Goal: Use online tool/utility: Utilize a website feature to perform a specific function

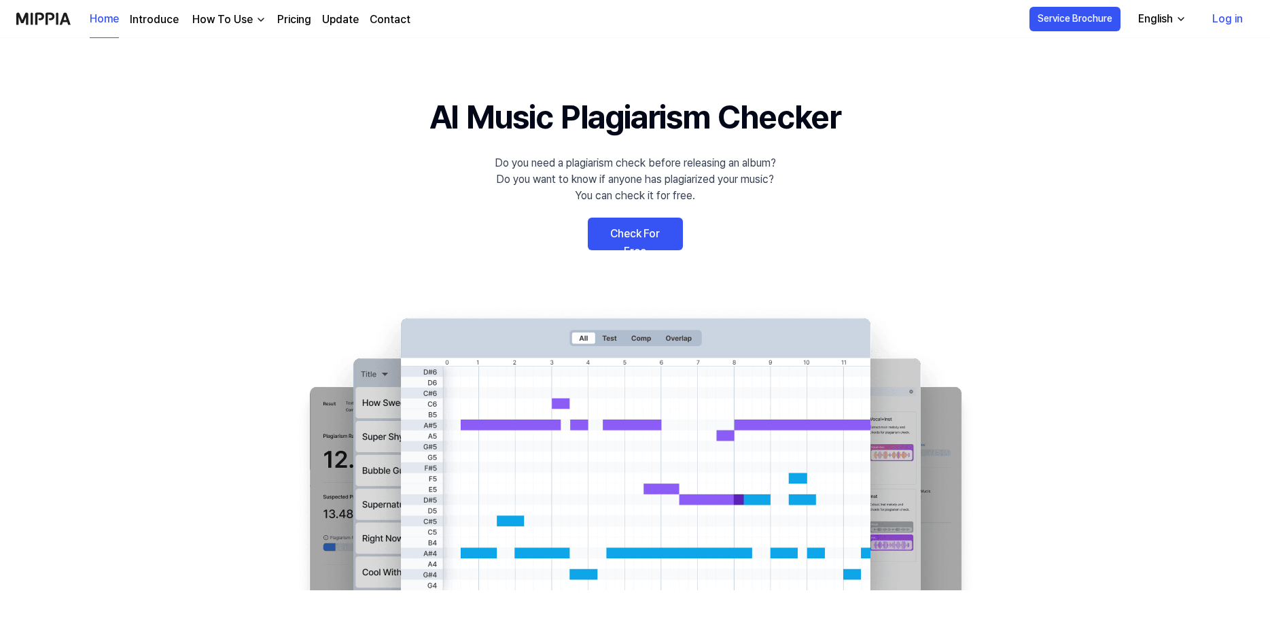
click at [658, 241] on link "Check For Free" at bounding box center [635, 233] width 95 height 33
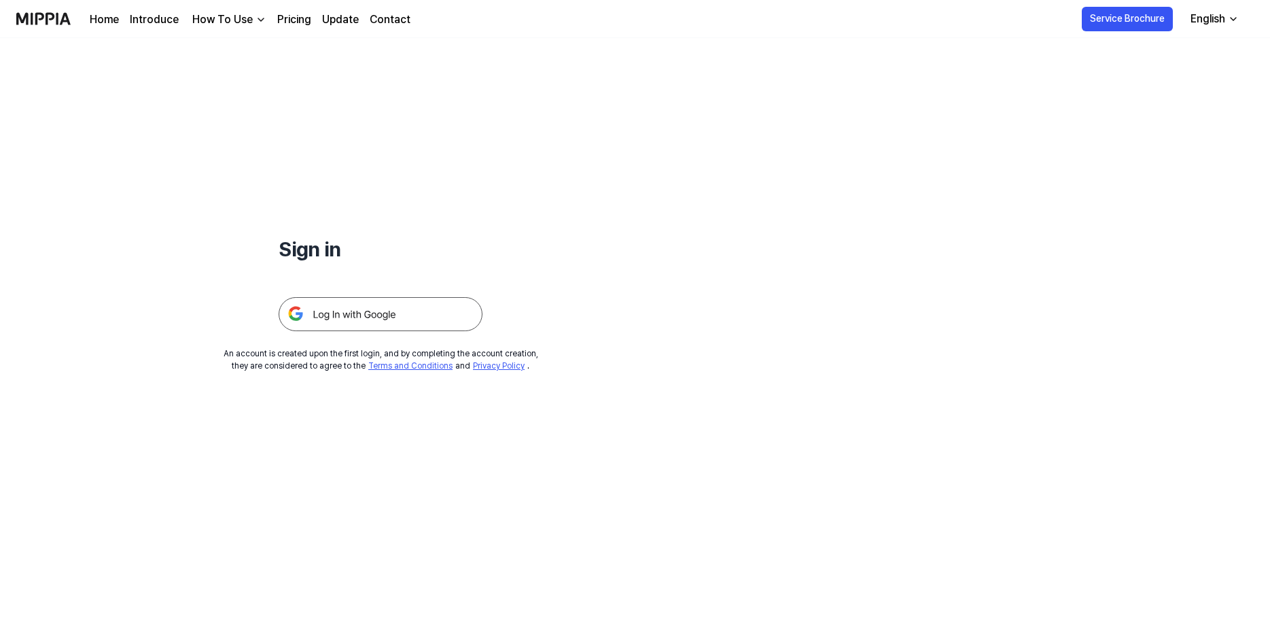
click at [351, 326] on img at bounding box center [381, 314] width 204 height 34
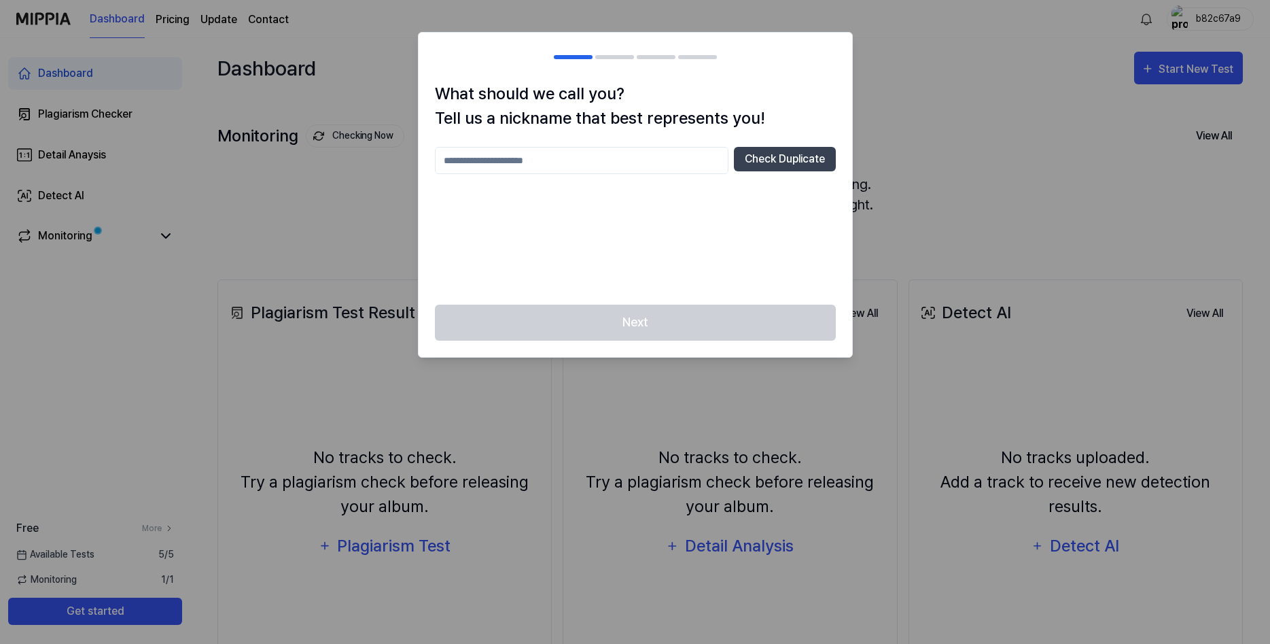
click at [657, 154] on input "text" at bounding box center [582, 160] width 294 height 27
type input "**********"
click at [783, 161] on button "Check Duplicate" at bounding box center [785, 159] width 102 height 24
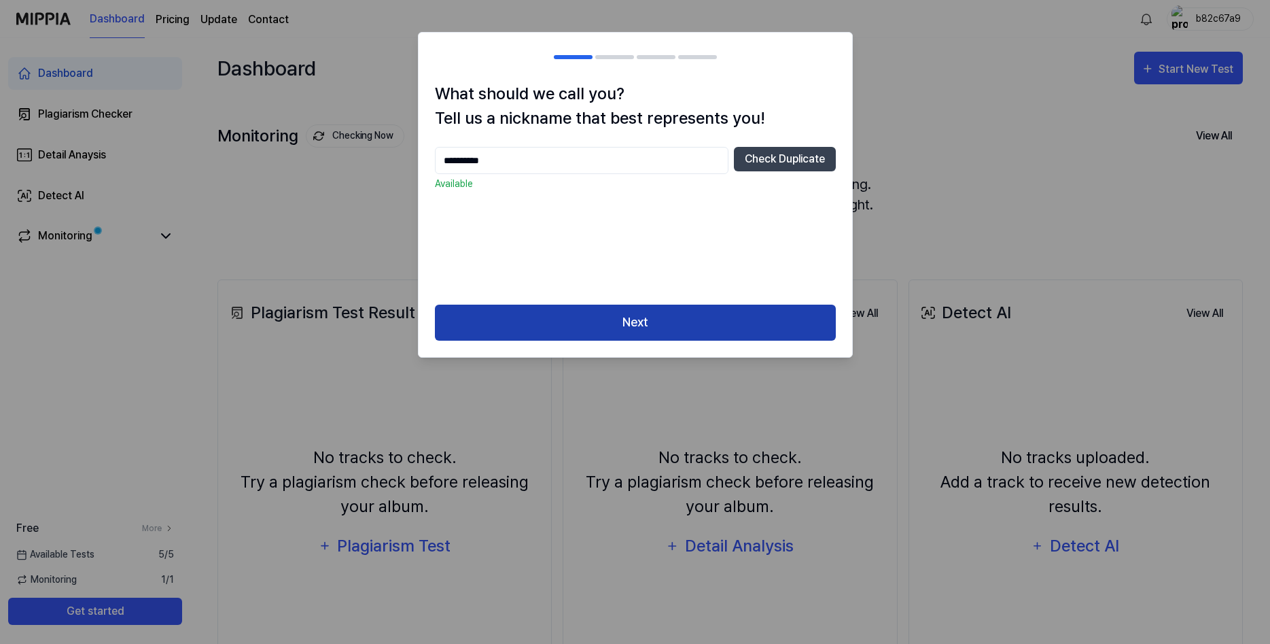
click at [661, 330] on button "Next" at bounding box center [635, 322] width 401 height 36
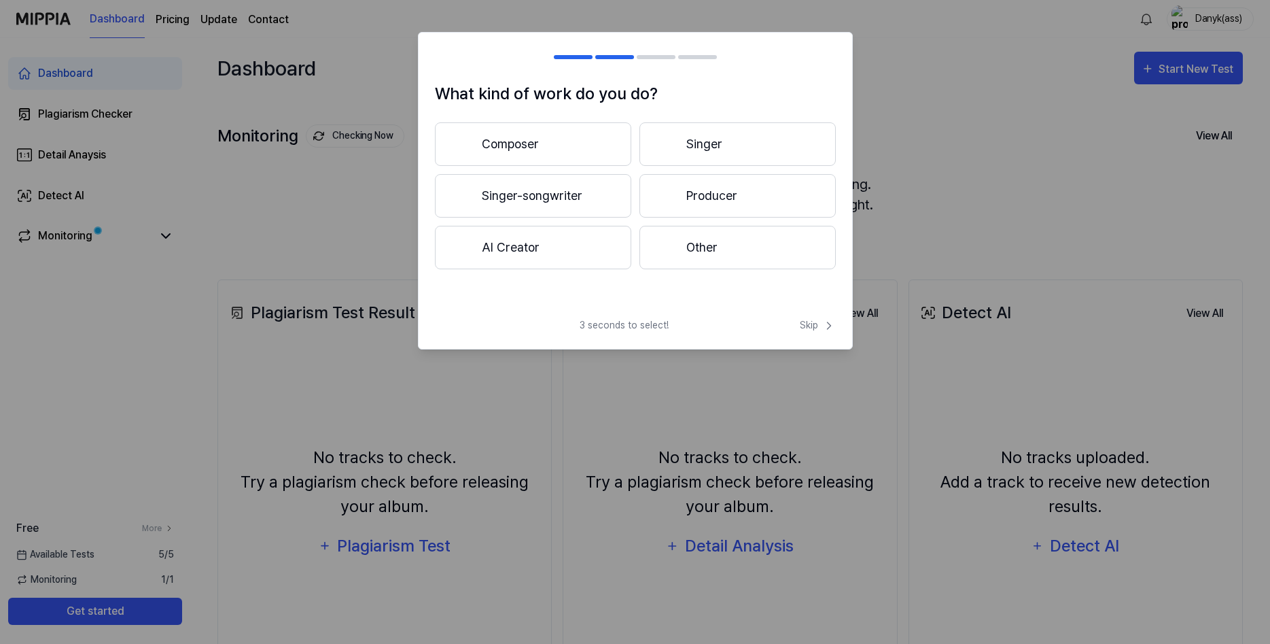
click at [721, 194] on button "Producer" at bounding box center [738, 195] width 196 height 43
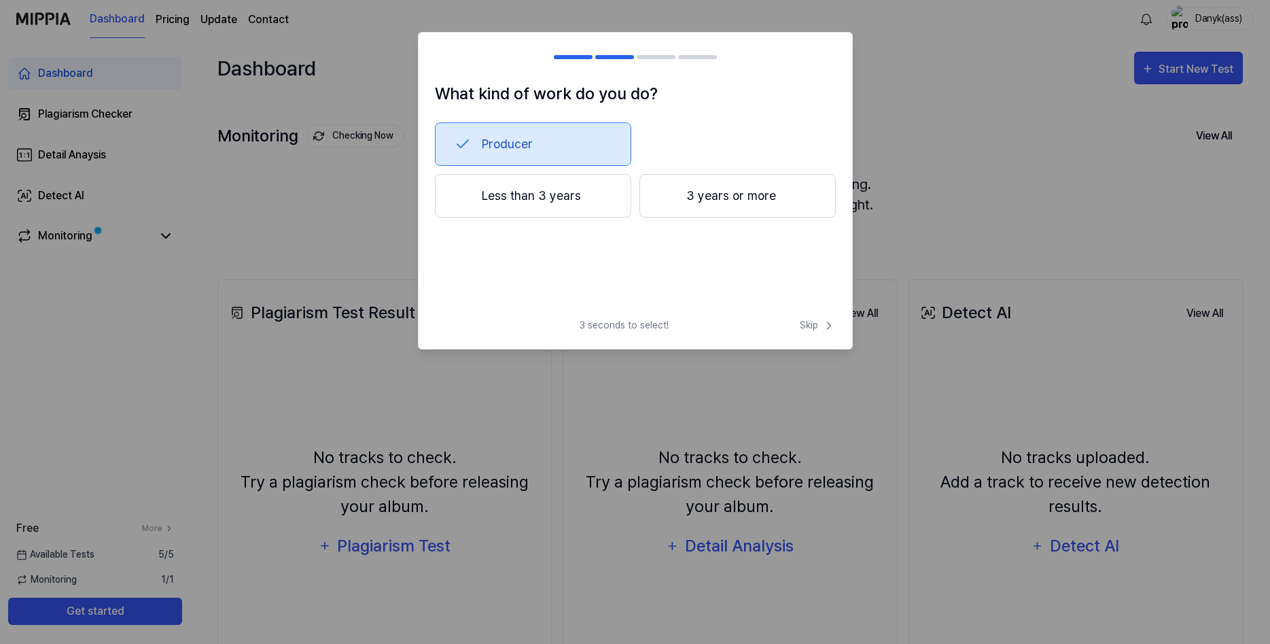
click at [625, 190] on button "Less than 3 years" at bounding box center [533, 195] width 196 height 43
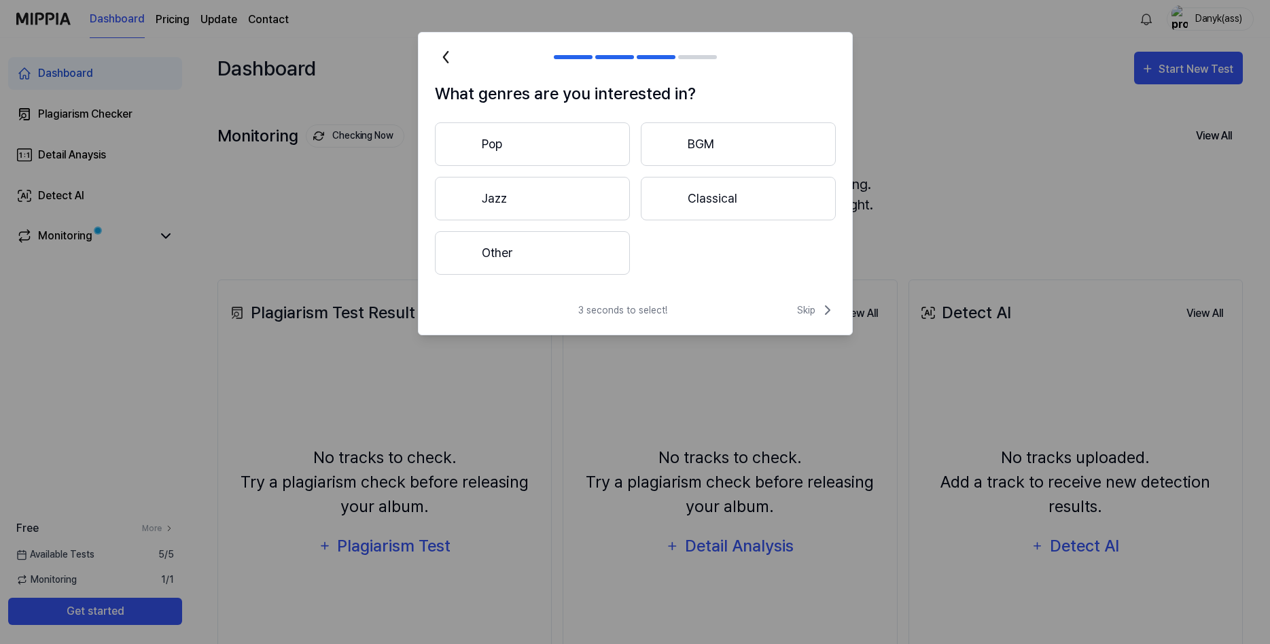
click at [548, 249] on button "Other" at bounding box center [532, 252] width 195 height 43
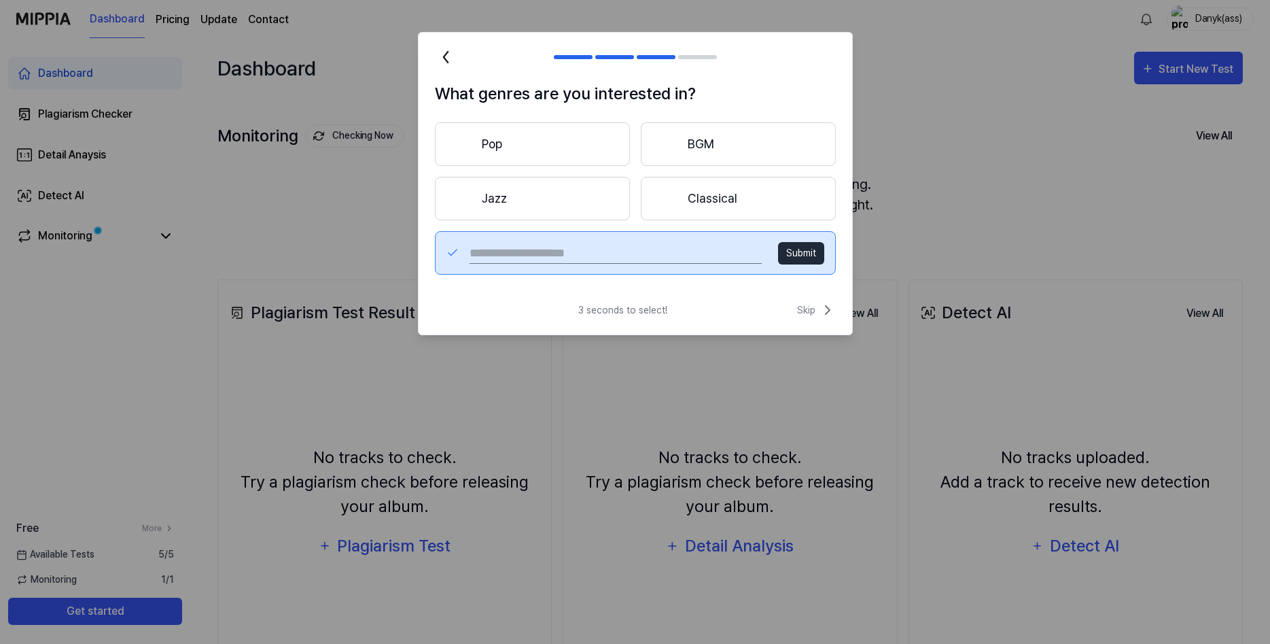
click at [595, 249] on input "text" at bounding box center [616, 253] width 292 height 22
type input "*******"
click at [814, 253] on button "Submit" at bounding box center [801, 253] width 46 height 22
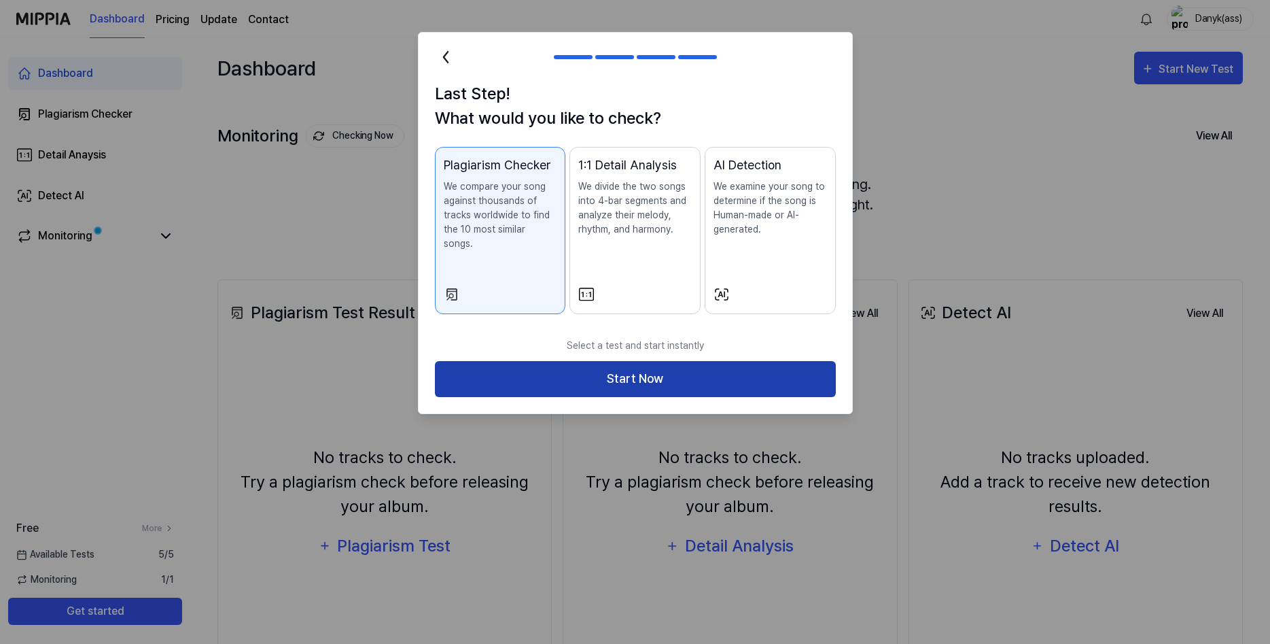
click at [595, 361] on button "Start Now" at bounding box center [635, 379] width 401 height 36
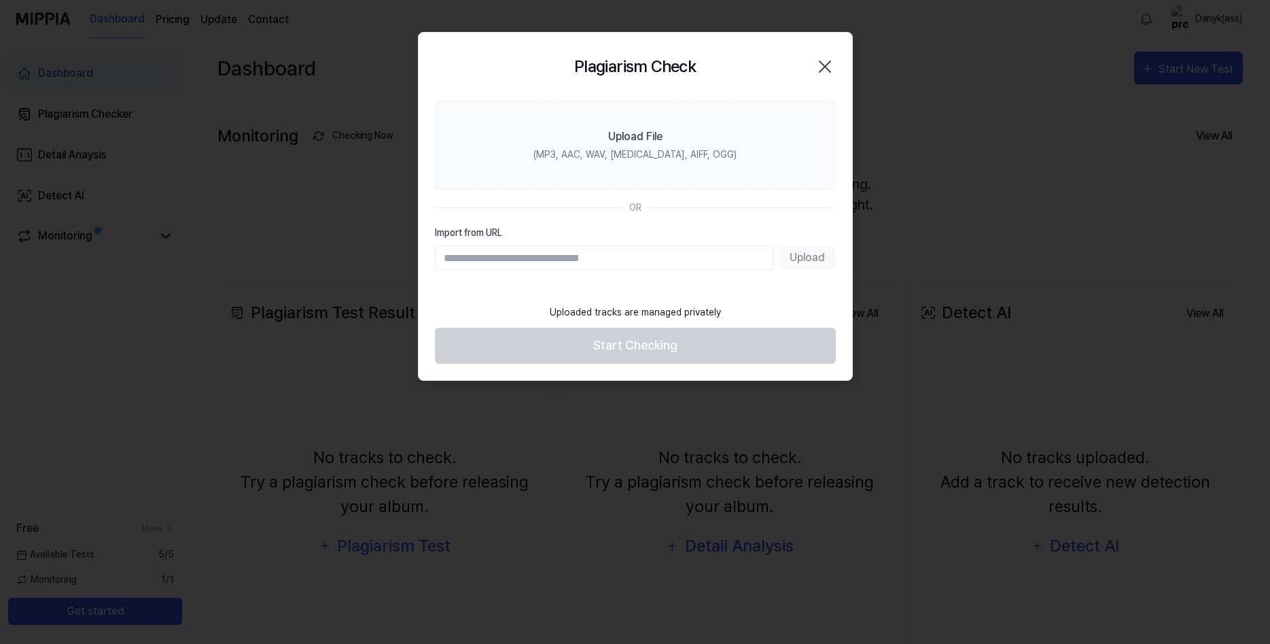
paste input "**********"
type input "**********"
click at [807, 257] on button "Upload" at bounding box center [807, 257] width 57 height 24
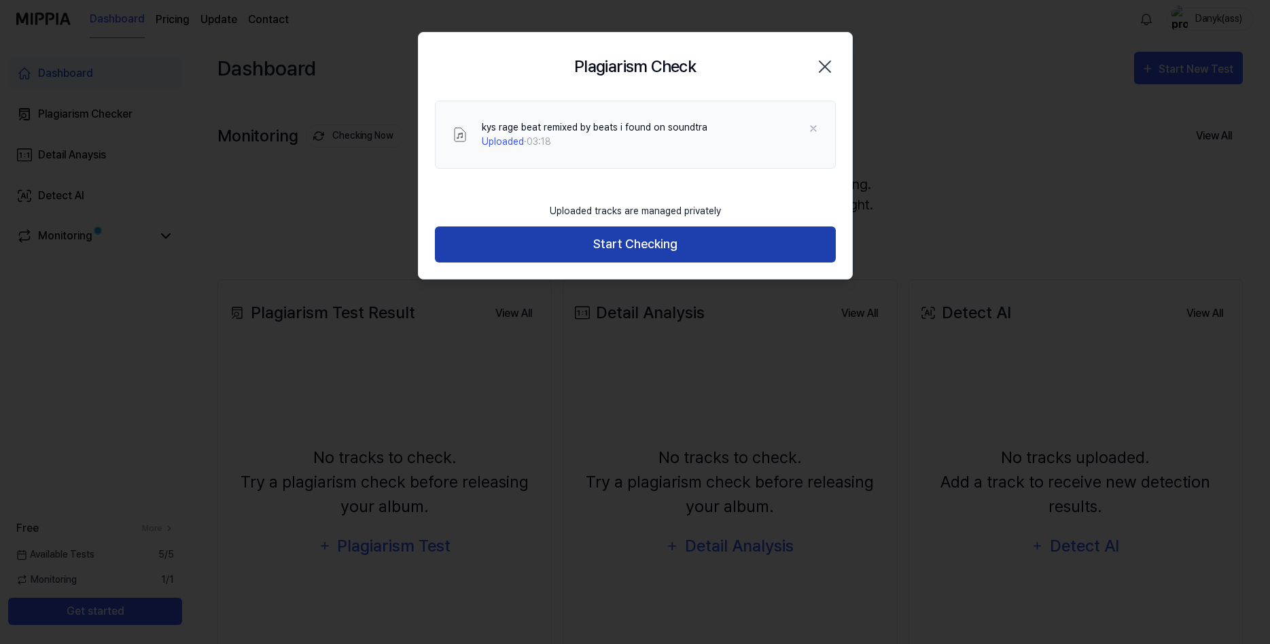
click at [617, 253] on button "Start Checking" at bounding box center [635, 244] width 401 height 36
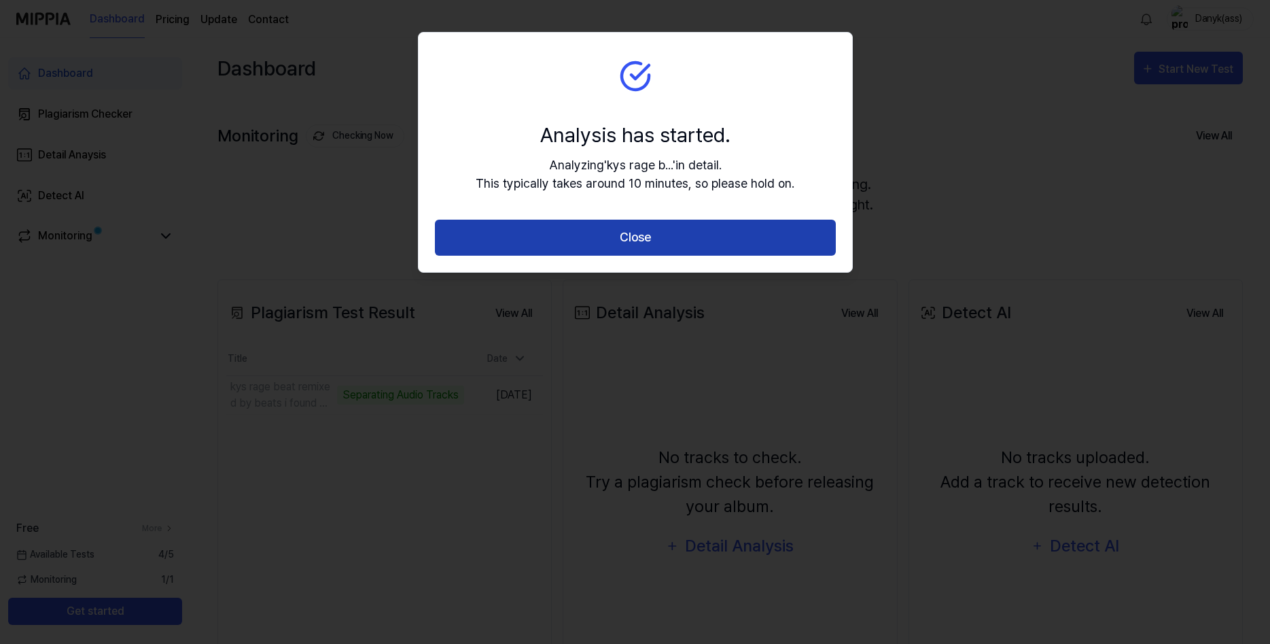
click at [609, 247] on button "Close" at bounding box center [635, 238] width 401 height 36
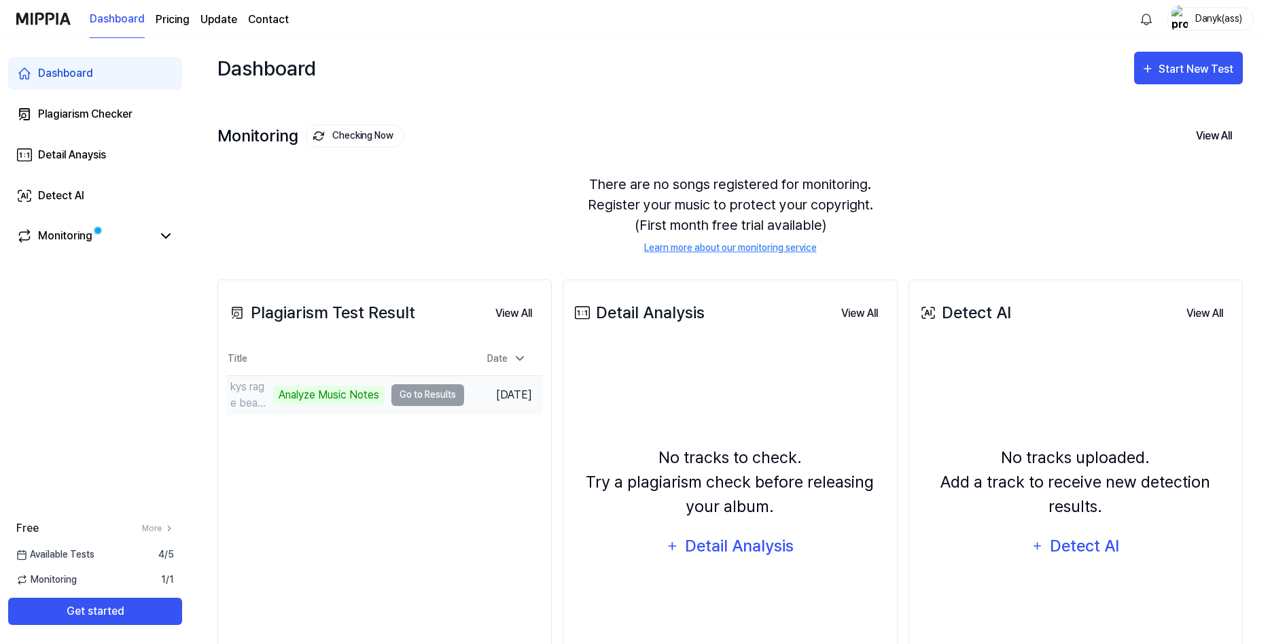
click at [411, 395] on td "kys rage beat remixed by beats i found on soundtra Analyze Music Notes Go to Re…" at bounding box center [345, 395] width 238 height 38
click at [113, 240] on link "Monitoring" at bounding box center [84, 236] width 136 height 16
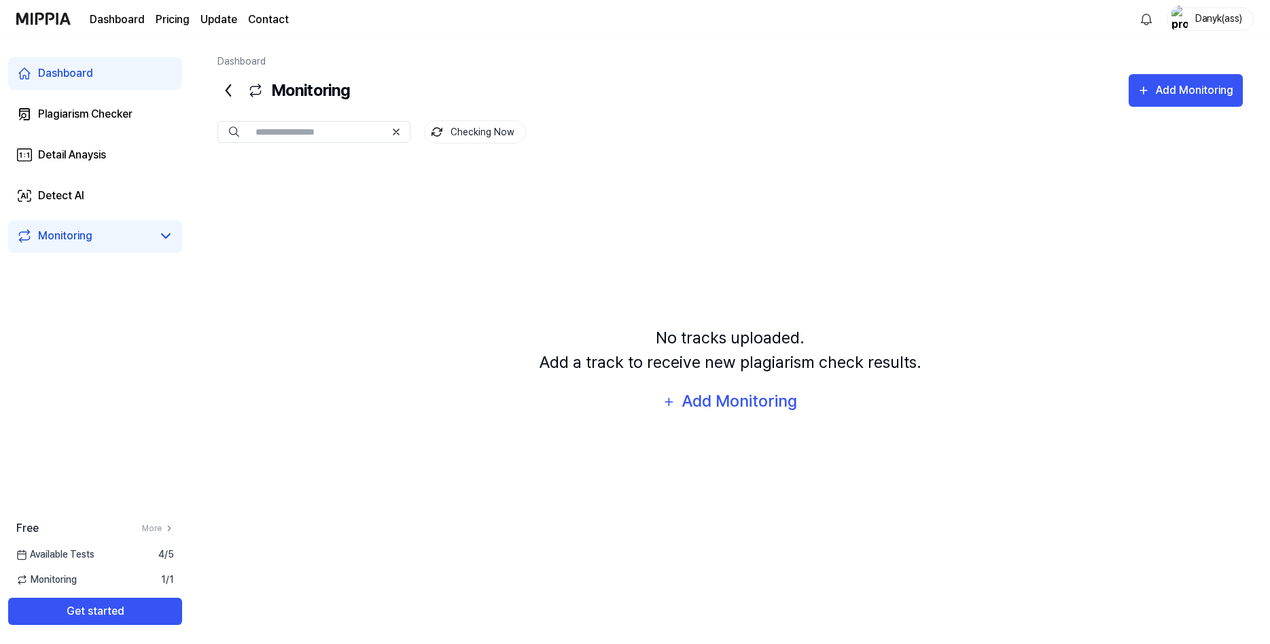
click at [97, 80] on link "Dashboard" at bounding box center [95, 73] width 174 height 33
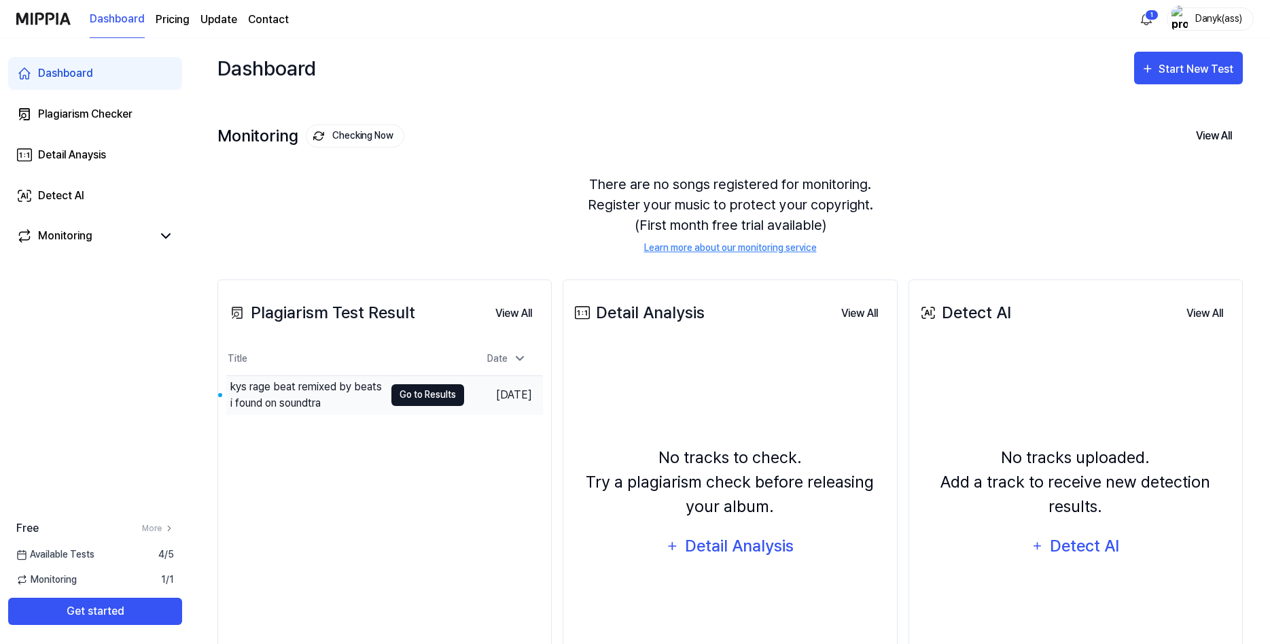
click at [396, 398] on button "Go to Results" at bounding box center [427, 395] width 73 height 22
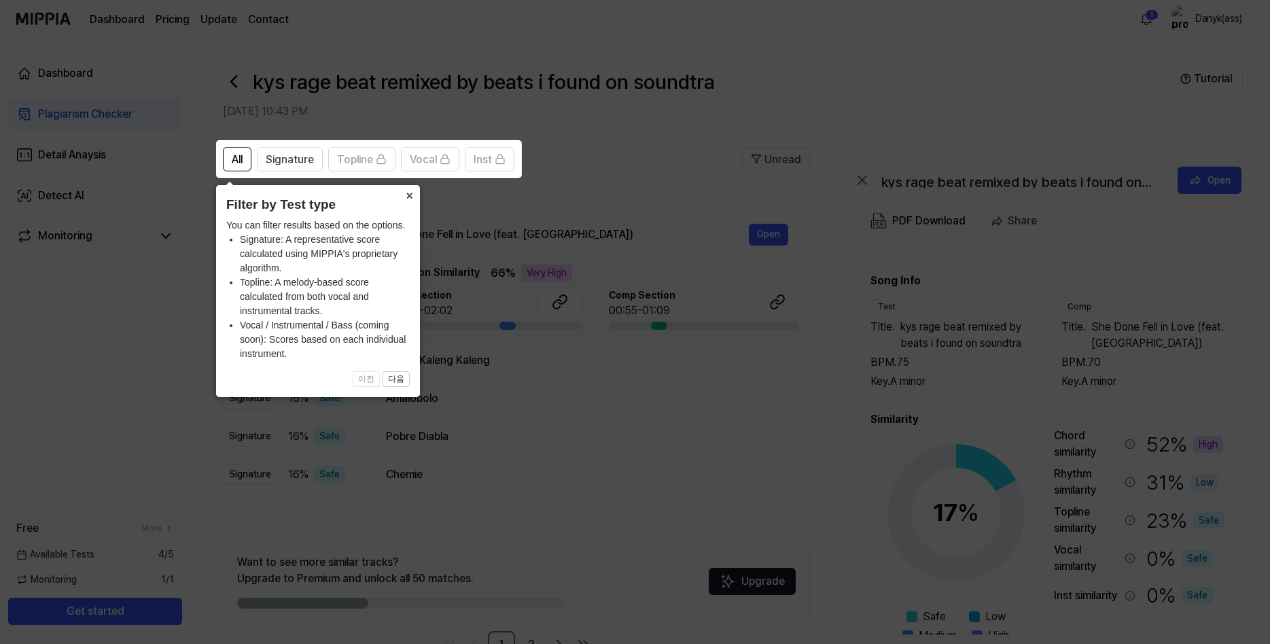
click at [408, 194] on button "×" at bounding box center [409, 194] width 22 height 19
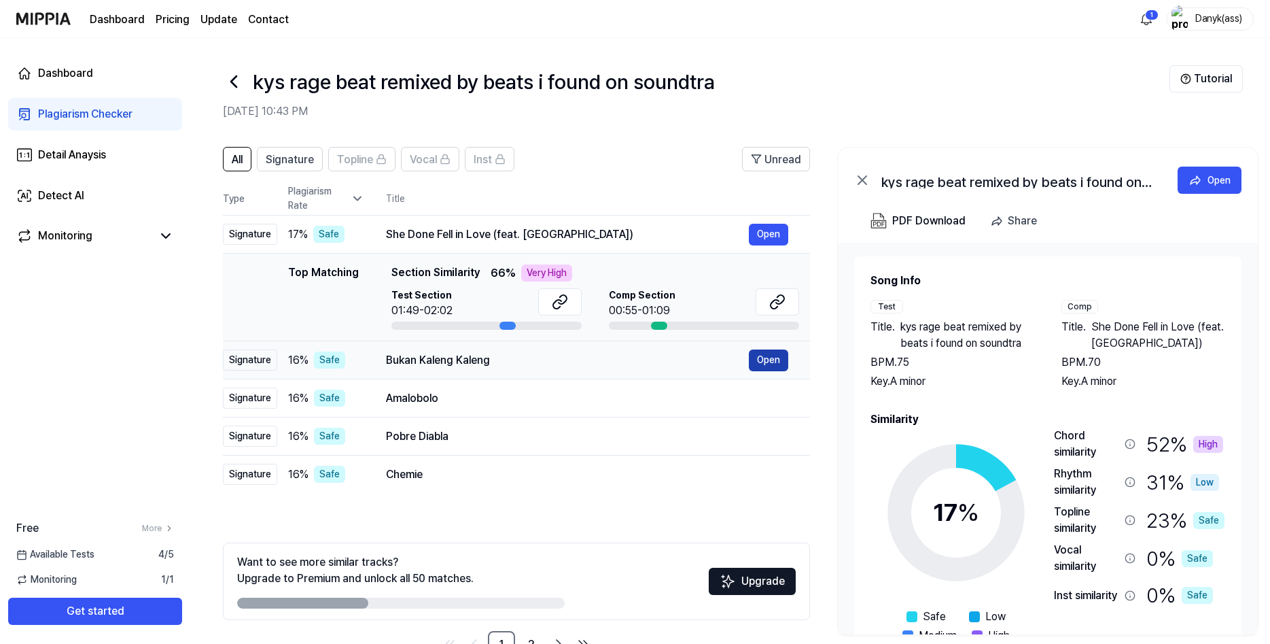
click at [776, 359] on button "Open" at bounding box center [768, 360] width 39 height 22
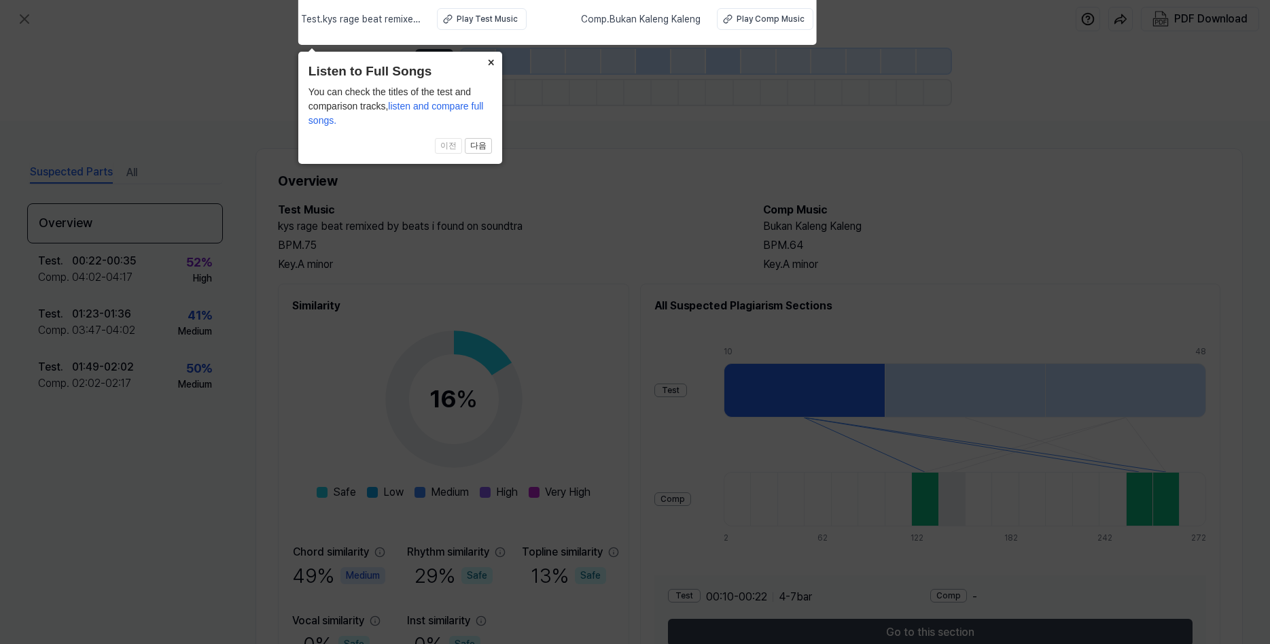
click at [485, 63] on button "×" at bounding box center [492, 61] width 22 height 19
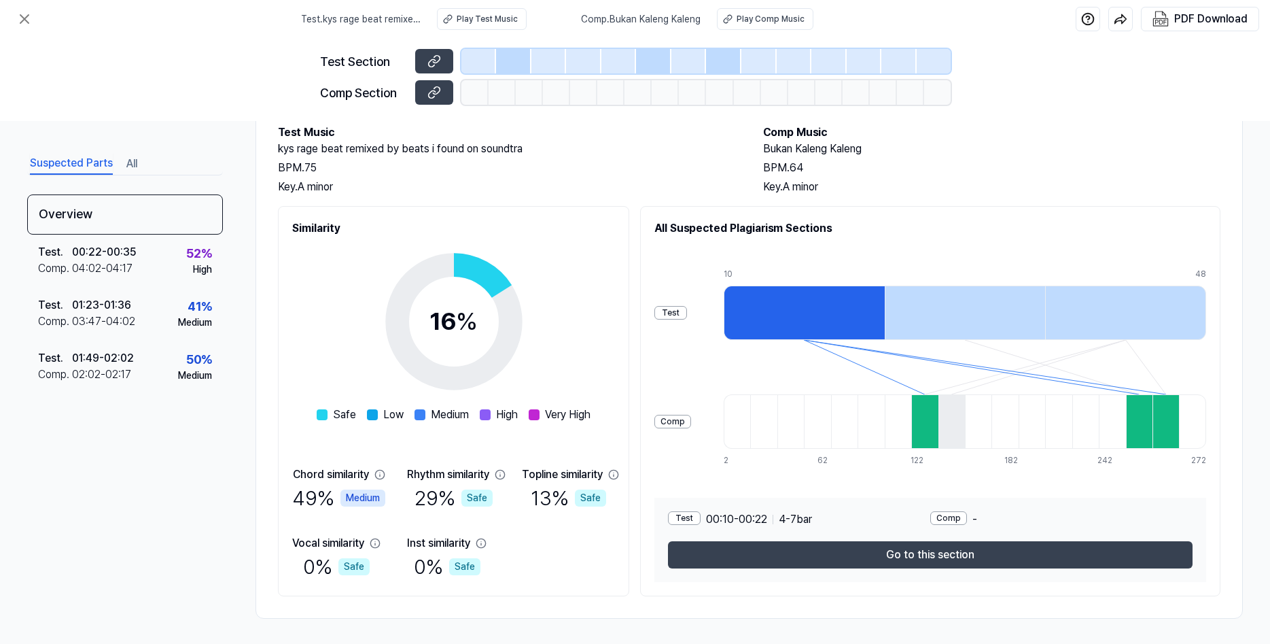
scroll to position [80, 0]
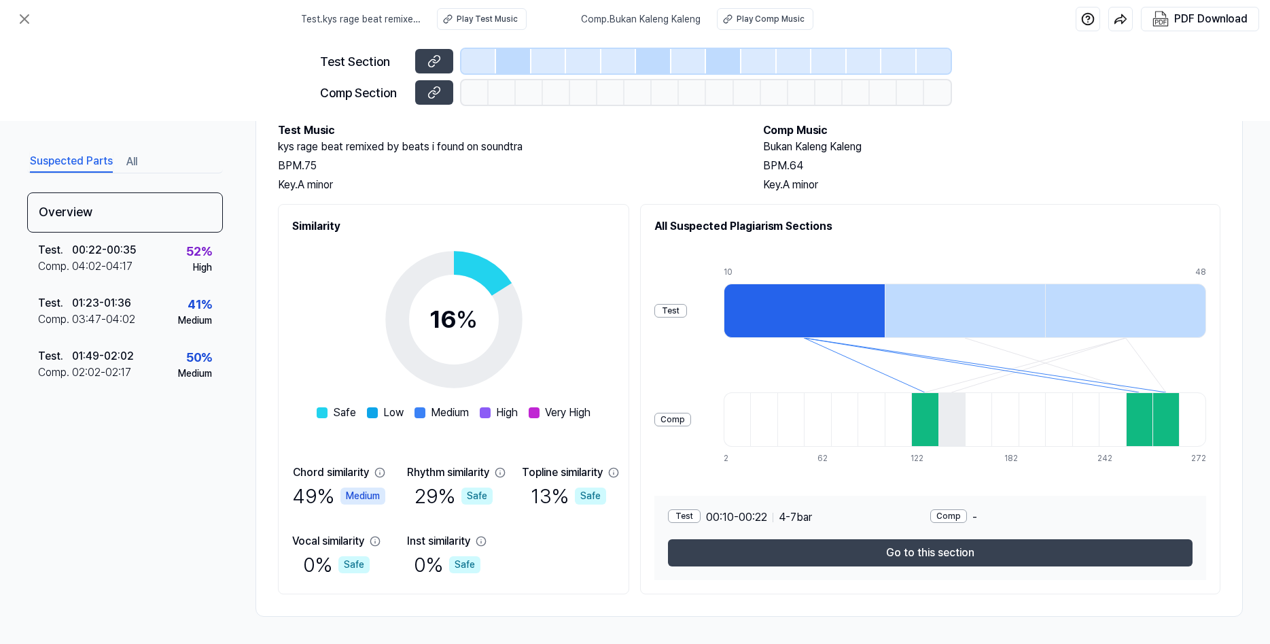
click at [790, 304] on div at bounding box center [804, 310] width 161 height 54
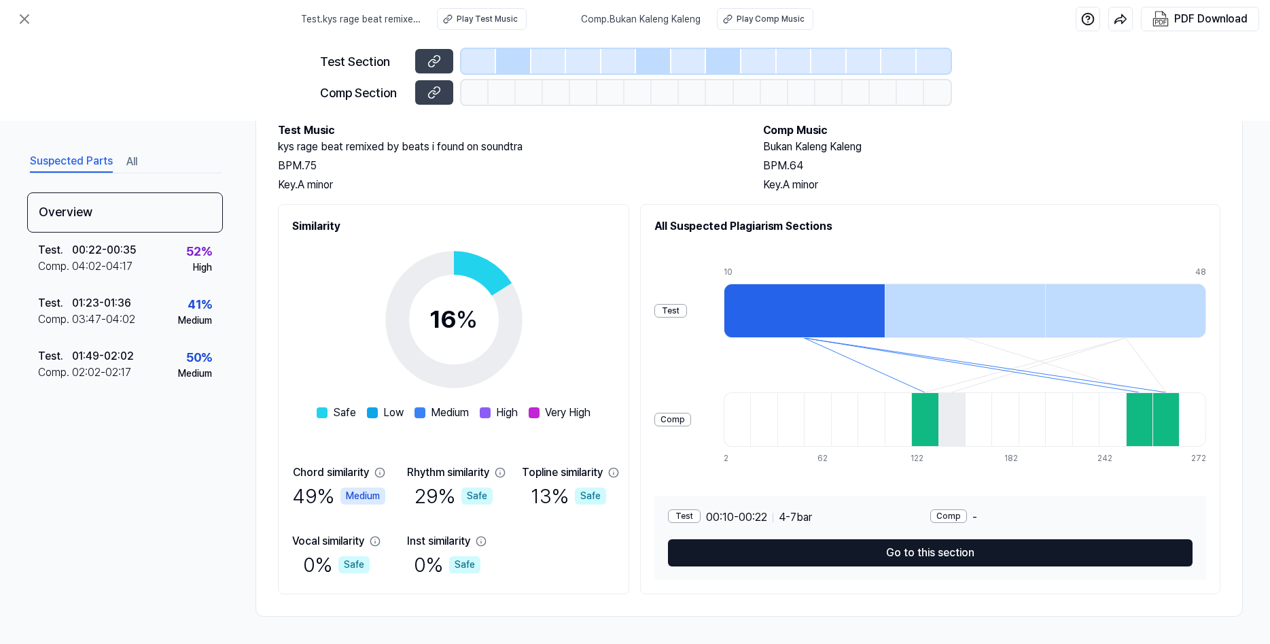
click at [902, 555] on button "Go to this section" at bounding box center [930, 552] width 525 height 27
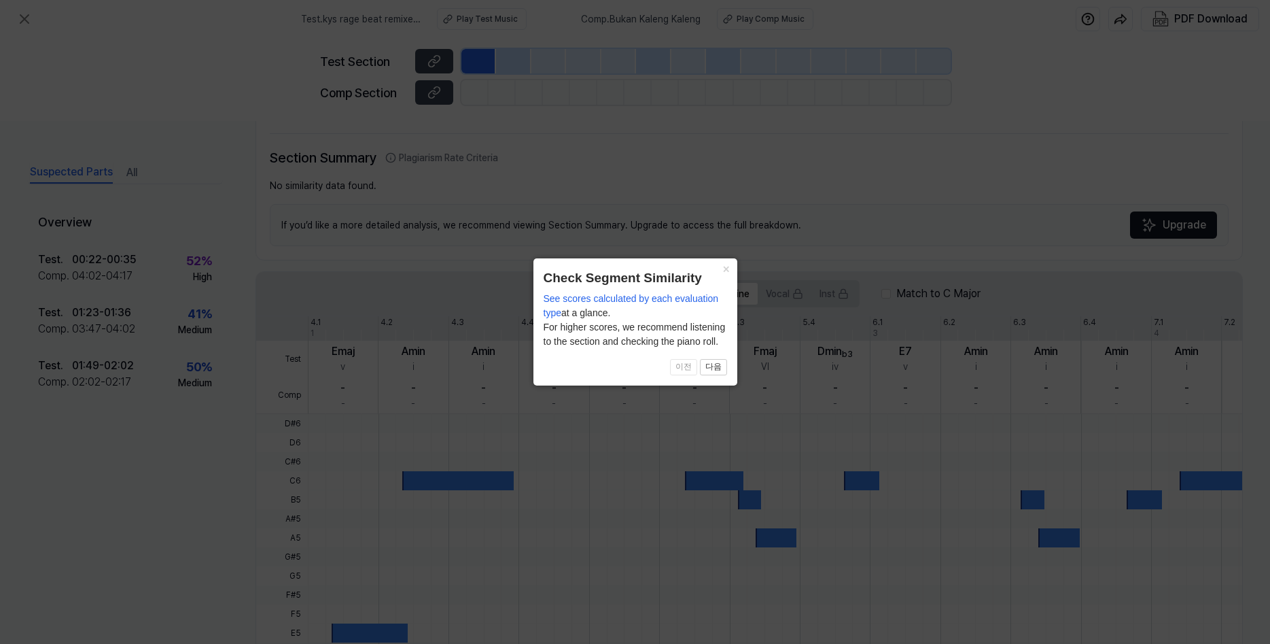
scroll to position [258, 0]
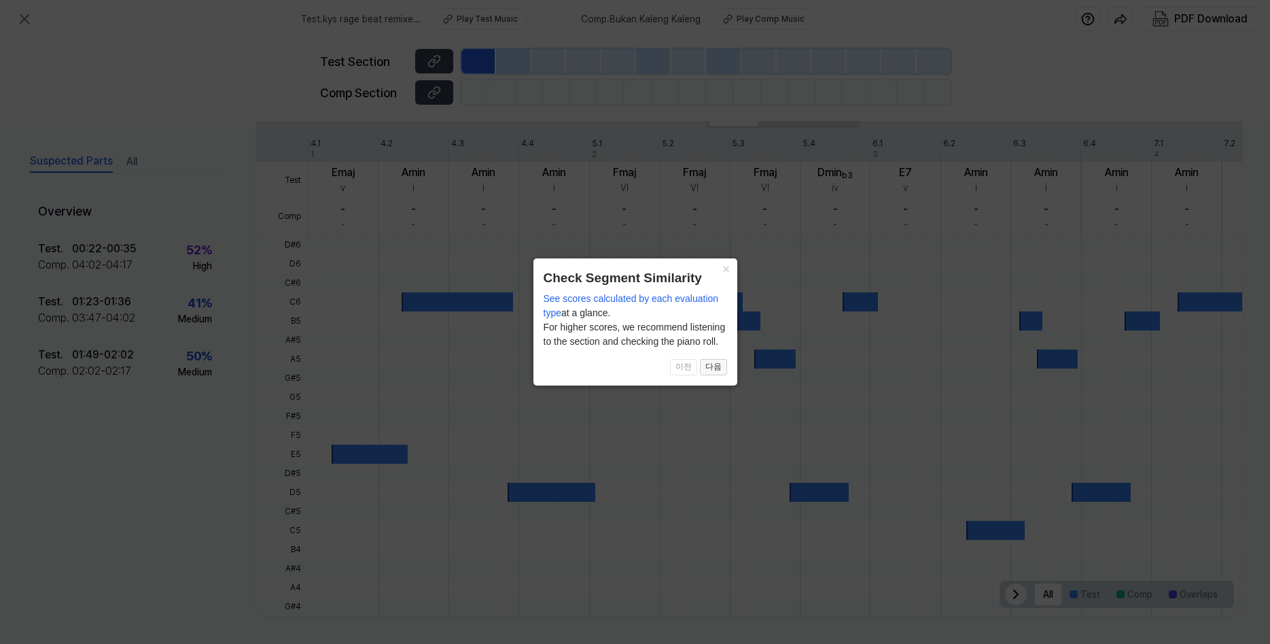
click at [714, 363] on button "다음" at bounding box center [713, 367] width 27 height 16
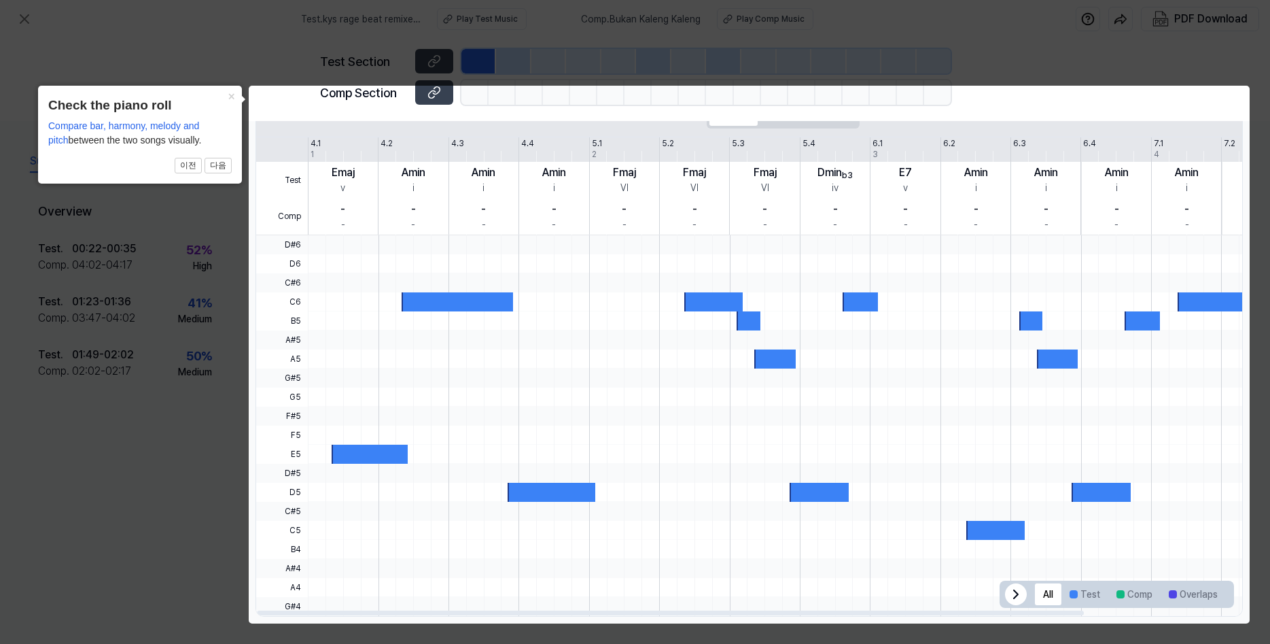
click button "×" at bounding box center [231, 95] width 22 height 19
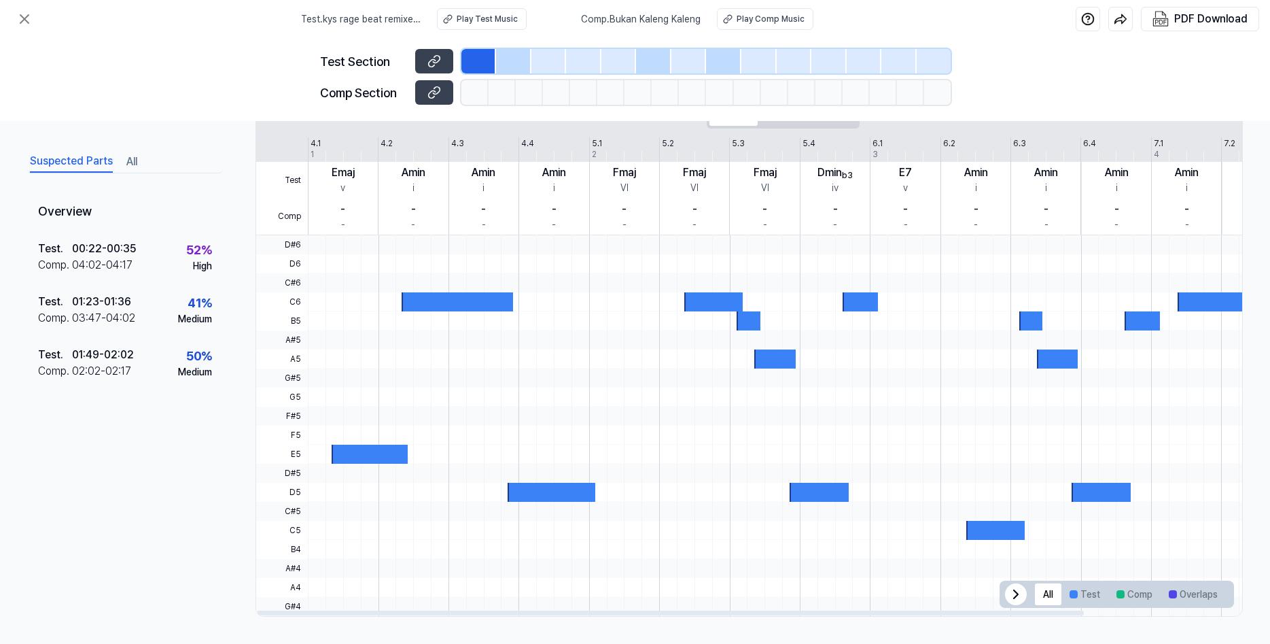
click at [381, 457] on div at bounding box center [370, 453] width 76 height 19
click at [1045, 572] on div at bounding box center [869, 568] width 1123 height 19
click at [362, 321] on div at bounding box center [869, 320] width 1123 height 19
click at [476, 22] on div "Play Test Music" at bounding box center [487, 19] width 61 height 12
click at [750, 22] on div "Play Comp Music" at bounding box center [771, 19] width 68 height 12
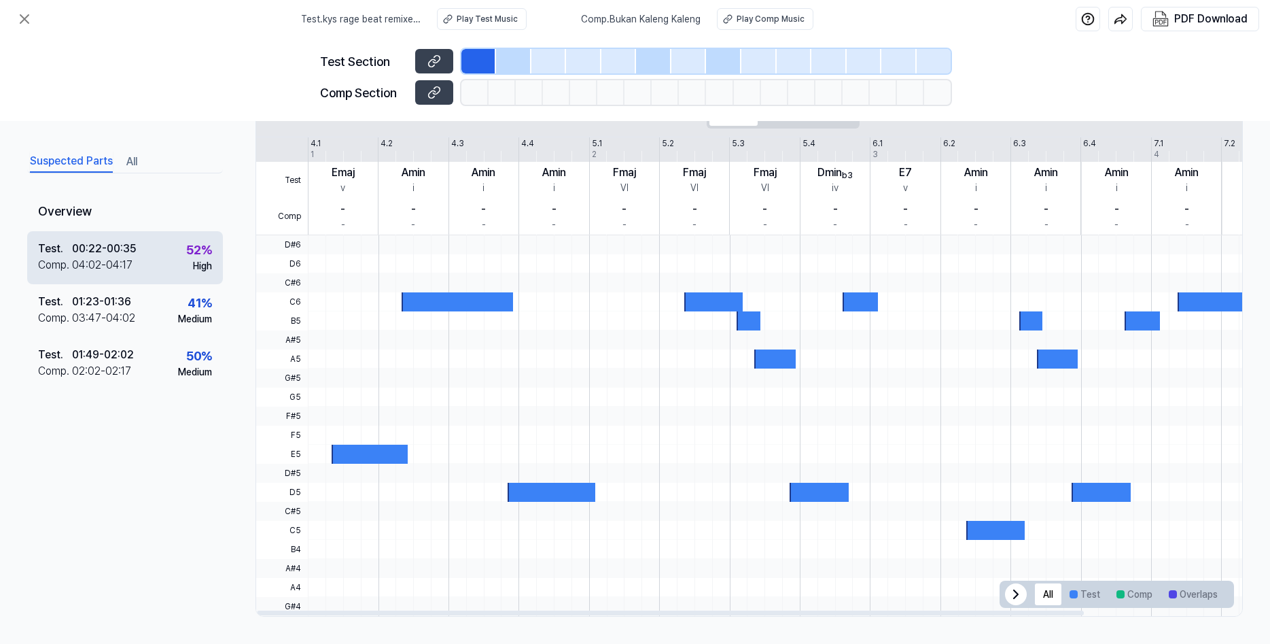
click at [190, 256] on div "52 %" at bounding box center [199, 250] width 26 height 18
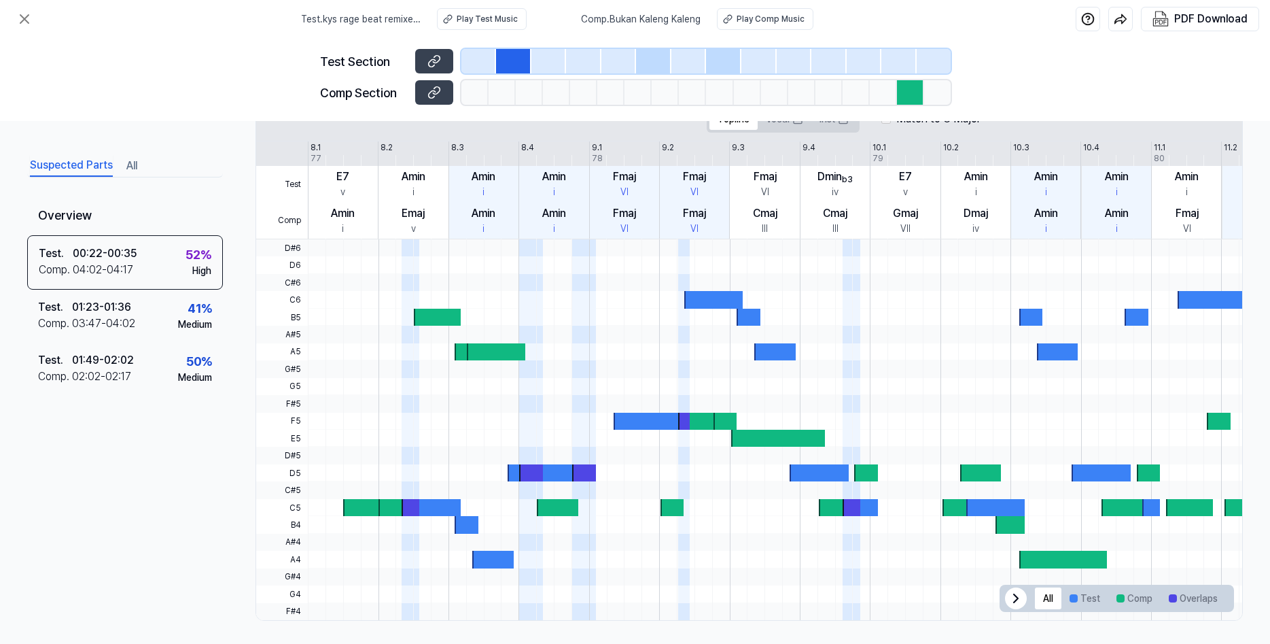
scroll to position [289, 0]
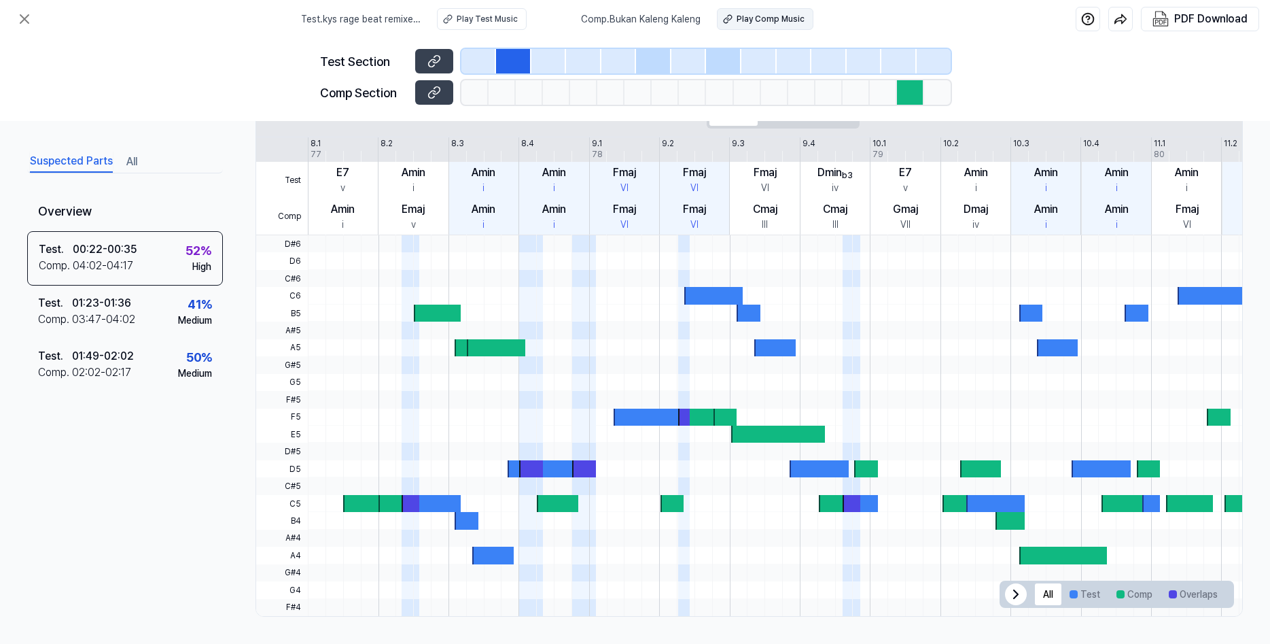
click at [765, 19] on div "Play Comp Music" at bounding box center [771, 19] width 68 height 12
click at [442, 311] on div at bounding box center [437, 312] width 47 height 17
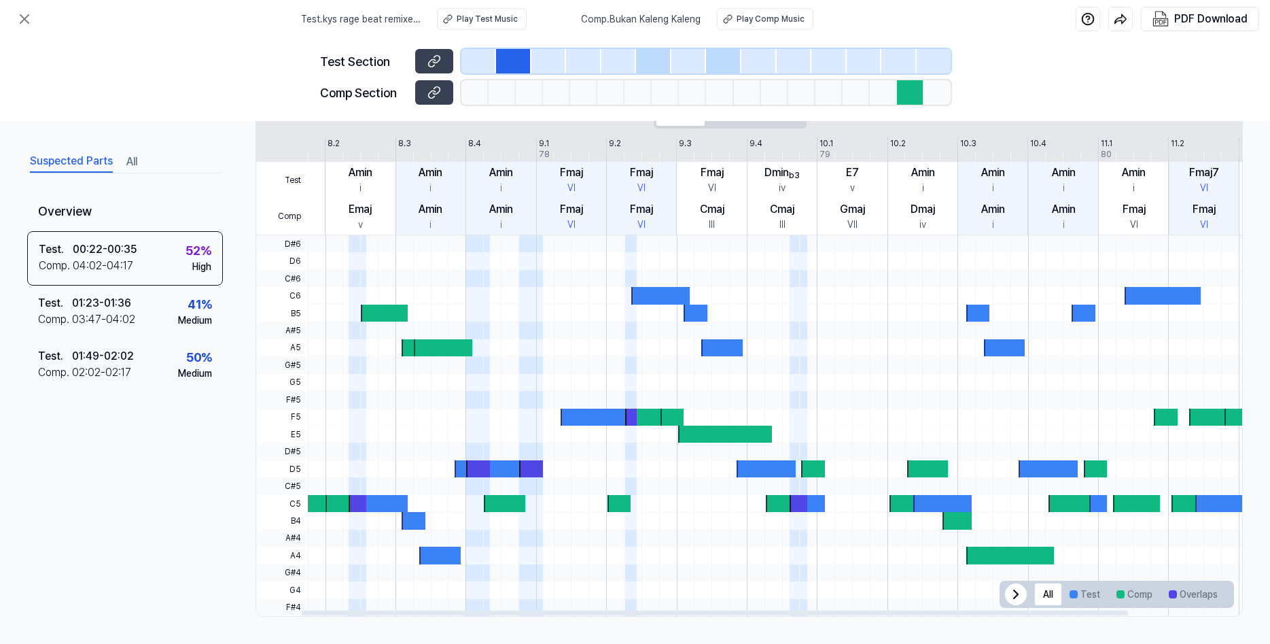
scroll to position [0, 0]
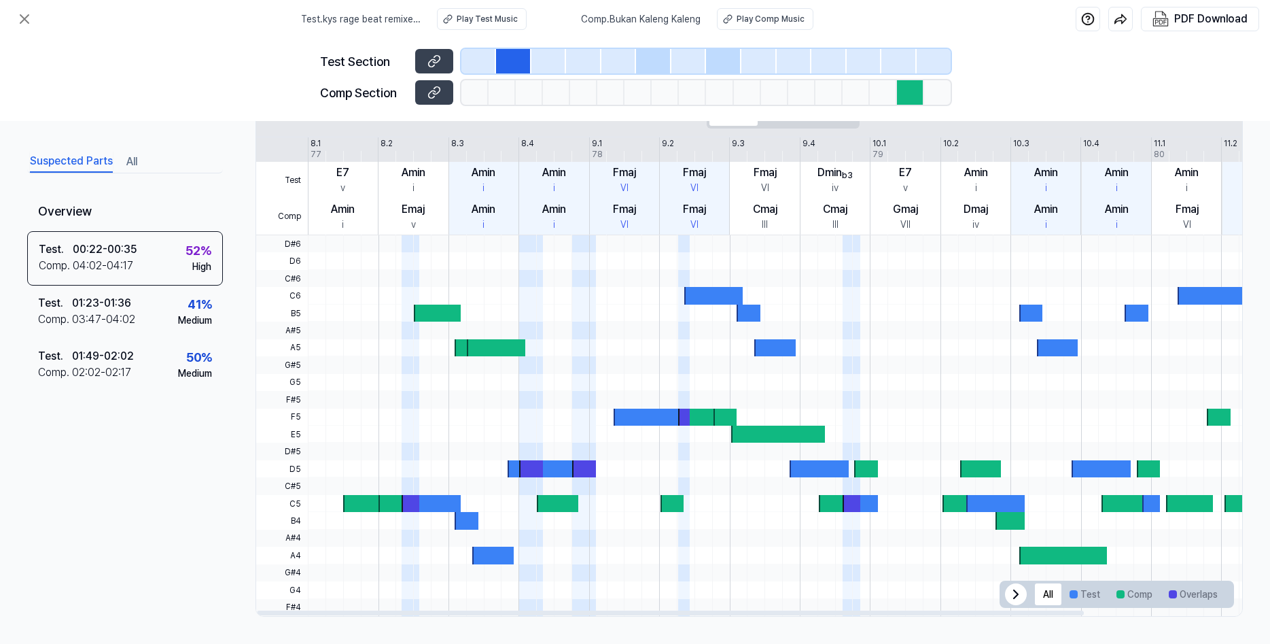
drag, startPoint x: 1031, startPoint y: 198, endPoint x: 1270, endPoint y: 246, distance: 243.3
click at [1270, 246] on div "Suspected Parts All Overview Test . 00:22 - 00:35 Comp . 04:02 - 04:17 52 % Hig…" at bounding box center [635, 382] width 1270 height 523
click at [747, 126] on div "Topline Vocal Inst" at bounding box center [783, 114] width 153 height 27
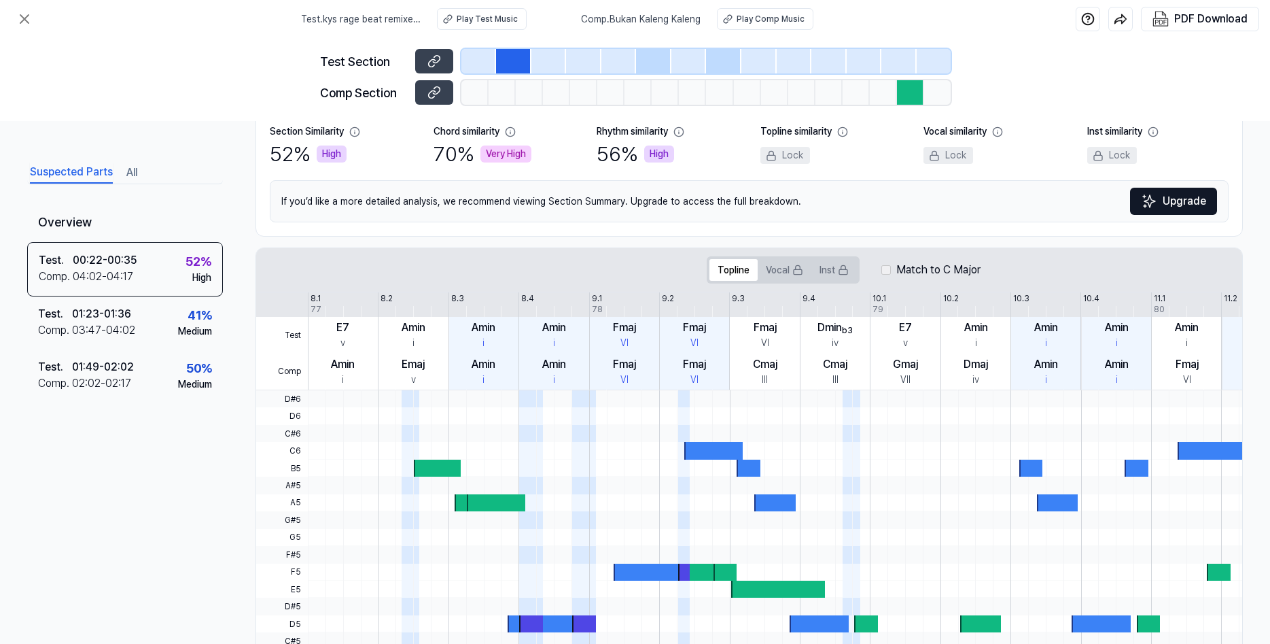
scroll to position [289, 0]
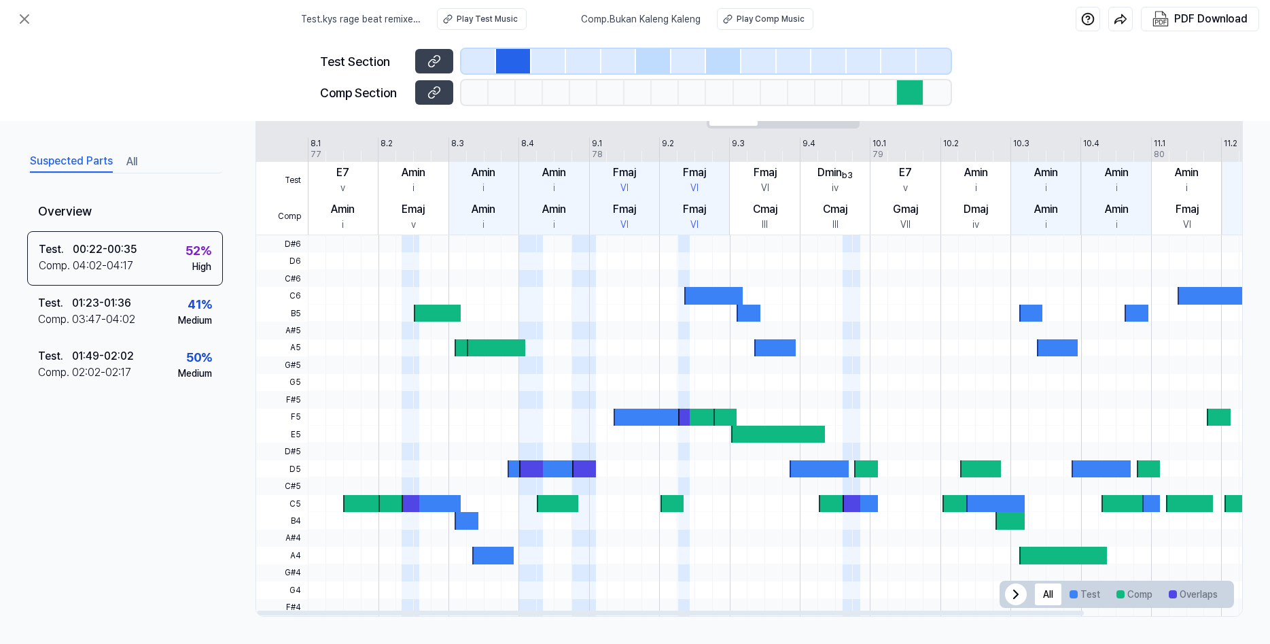
click at [443, 314] on div at bounding box center [437, 312] width 47 height 17
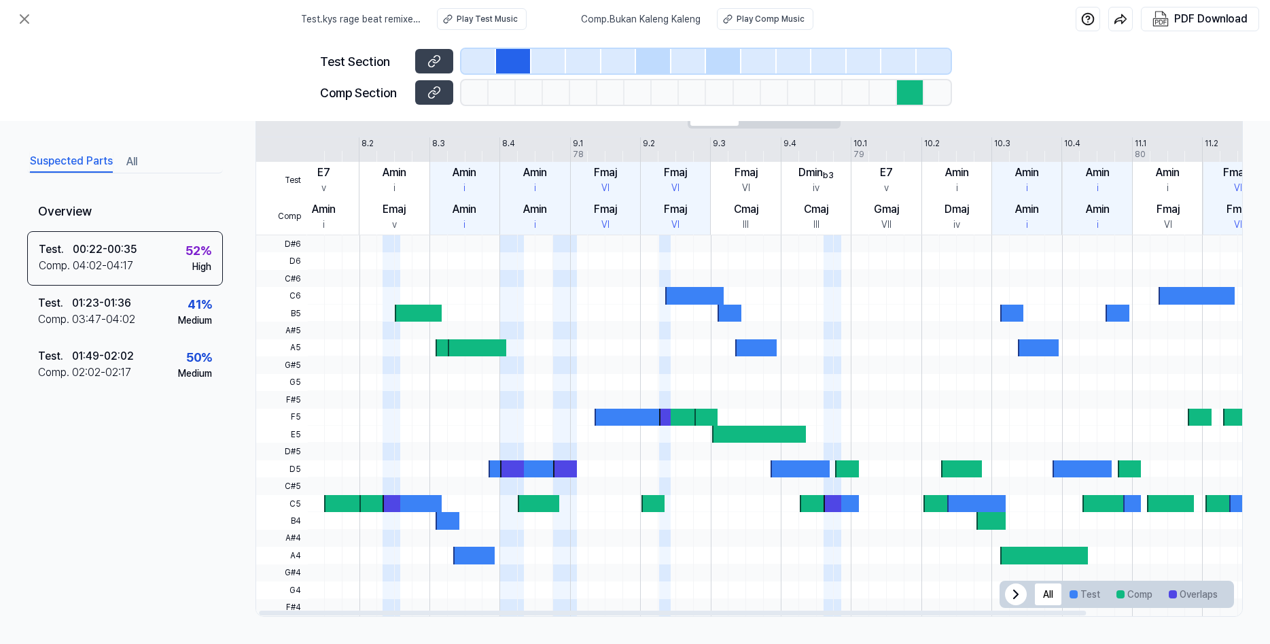
scroll to position [0, 23]
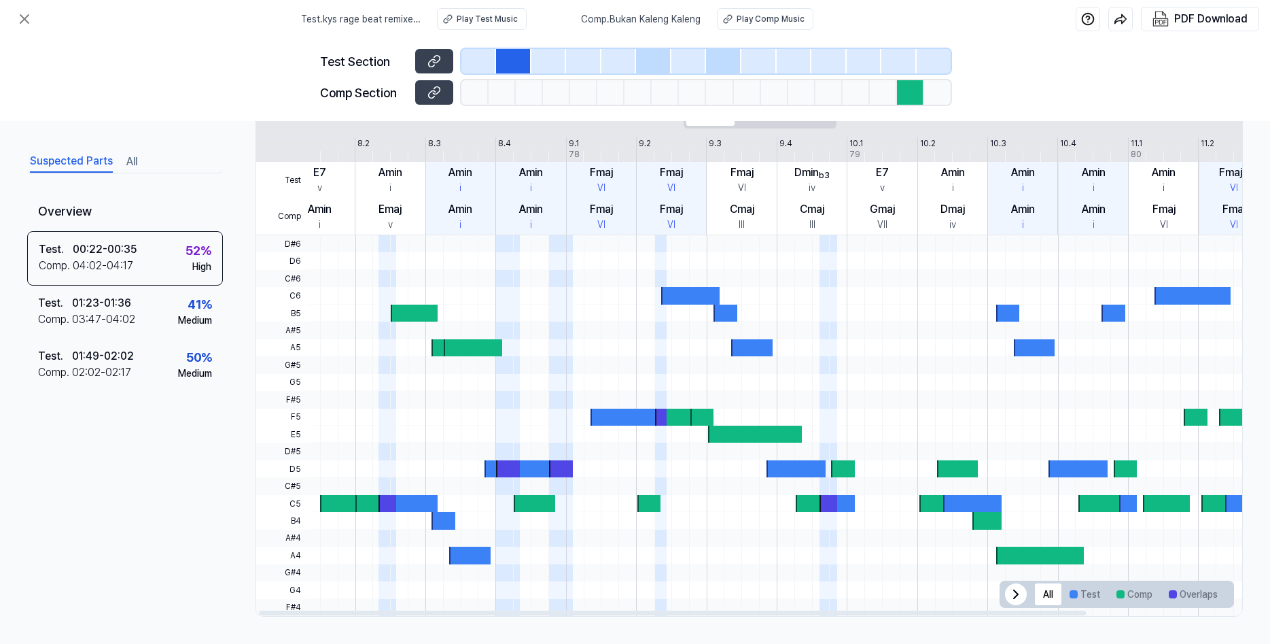
drag, startPoint x: 323, startPoint y: 218, endPoint x: 300, endPoint y: 219, distance: 23.1
click at [300, 219] on div "Test Comp 8.1 8.2 8.3 8.4 9.1 9.2 9.3 9.4 10.1 10.2 10.3 10.4 11.1 11.2 11.3 11…" at bounding box center [820, 186] width 1174 height 98
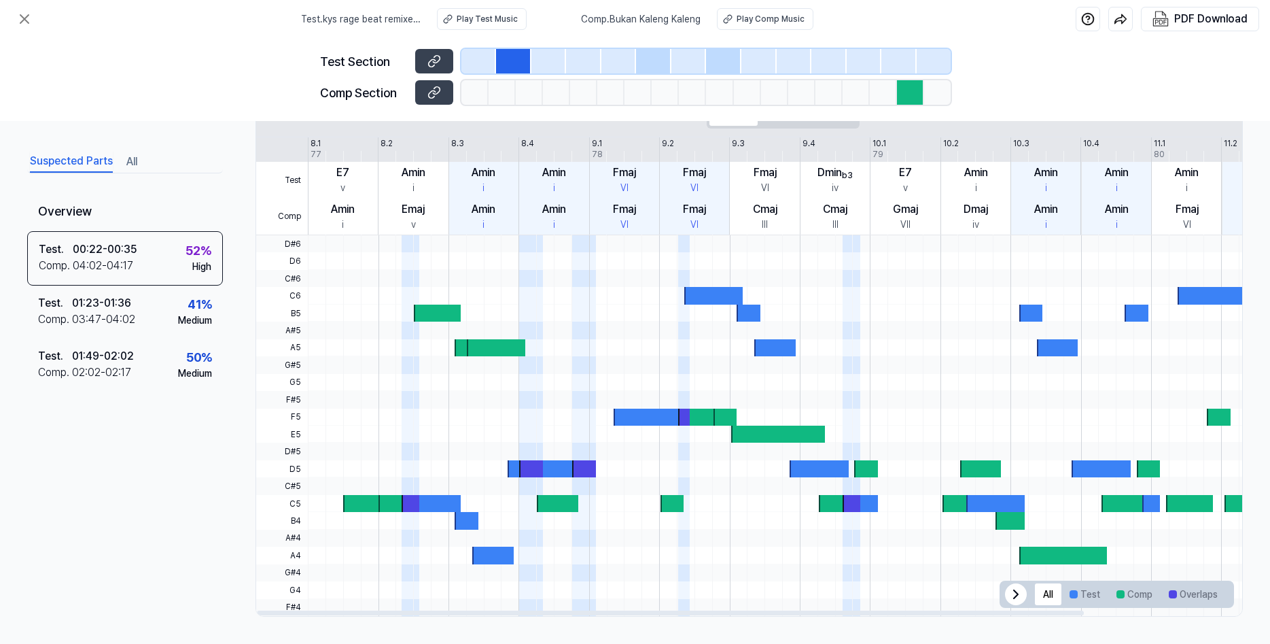
drag, startPoint x: 349, startPoint y: 230, endPoint x: 415, endPoint y: 230, distance: 66.6
click at [415, 230] on div "Test Comp 8.1 8.2 8.3 8.4 9.1 9.2 9.3 9.4 10.1 10.2 10.3 10.4 11.1 11.2 11.3 11…" at bounding box center [843, 186] width 1174 height 98
click at [369, 265] on div at bounding box center [869, 260] width 1123 height 17
click at [739, 24] on div "Play Comp Music" at bounding box center [771, 19] width 68 height 12
